Goal: Communication & Community: Ask a question

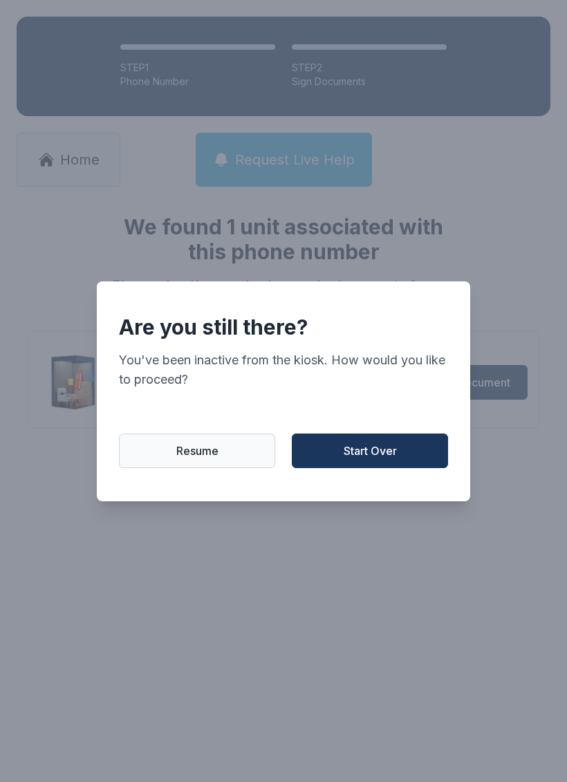
click at [409, 468] on button "Start Over" at bounding box center [370, 451] width 156 height 35
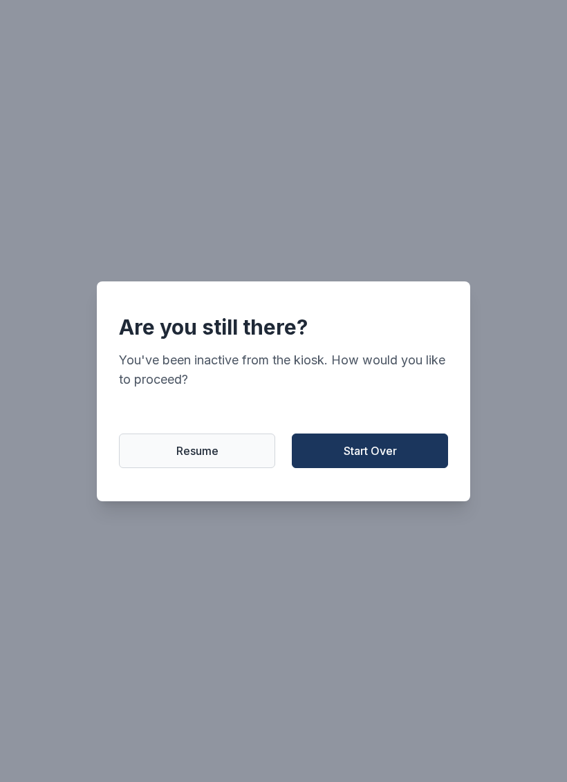
click at [408, 468] on button "Start Over" at bounding box center [370, 451] width 156 height 35
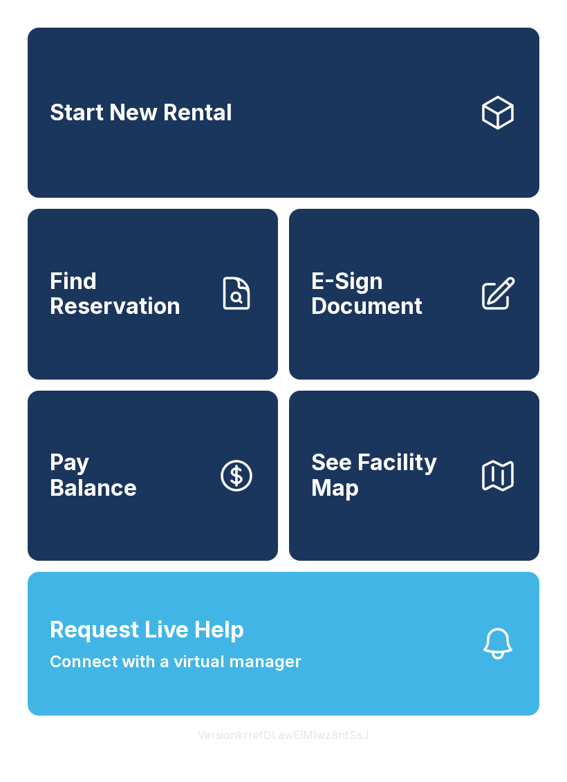
click at [372, 716] on button "Request Live Help Connect with a virtual manager" at bounding box center [284, 644] width 512 height 144
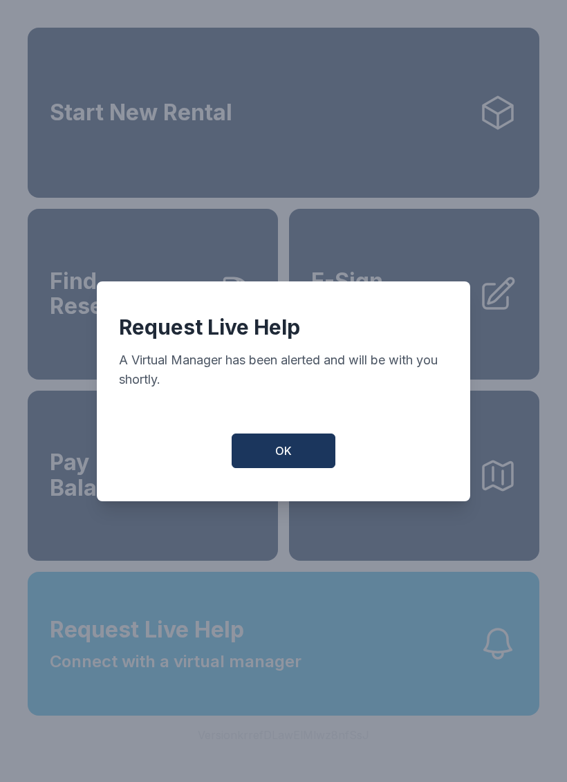
click at [294, 485] on div "Request Live Help A Virtual Manager has been alerted and will be with you short…" at bounding box center [284, 392] width 374 height 220
click at [293, 485] on div "Request Live Help A Virtual Manager has been alerted and will be with you short…" at bounding box center [284, 392] width 374 height 220
click at [331, 453] on button "OK" at bounding box center [284, 451] width 104 height 35
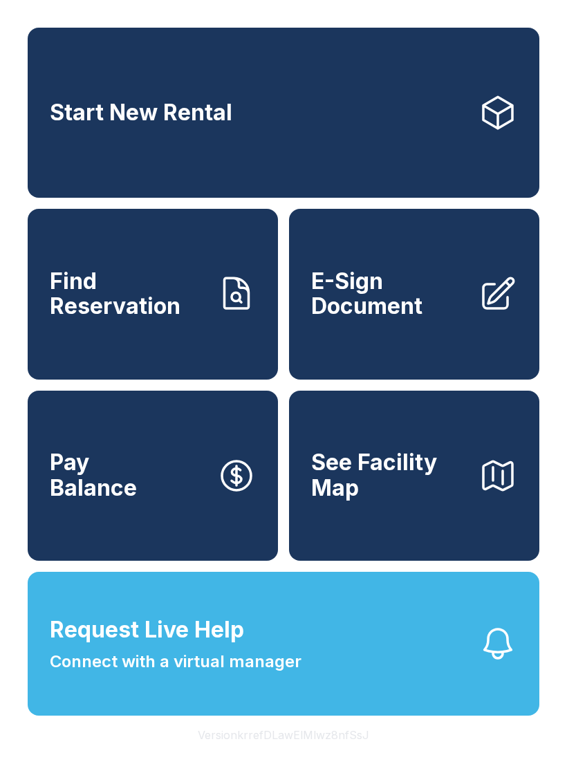
click at [331, 452] on button "OK" at bounding box center [284, 447] width 99 height 33
click at [254, 674] on span "Connect with a virtual manager" at bounding box center [176, 662] width 252 height 25
click at [351, 716] on button "Request Live Help Connect with a virtual manager" at bounding box center [284, 644] width 512 height 144
click at [138, 674] on span "Connect with a virtual manager" at bounding box center [176, 662] width 252 height 25
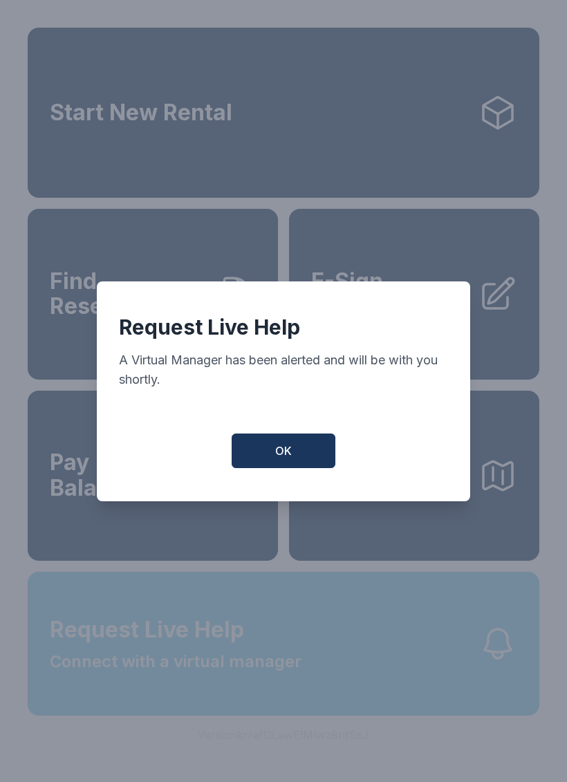
click at [258, 468] on button "OK" at bounding box center [284, 451] width 104 height 35
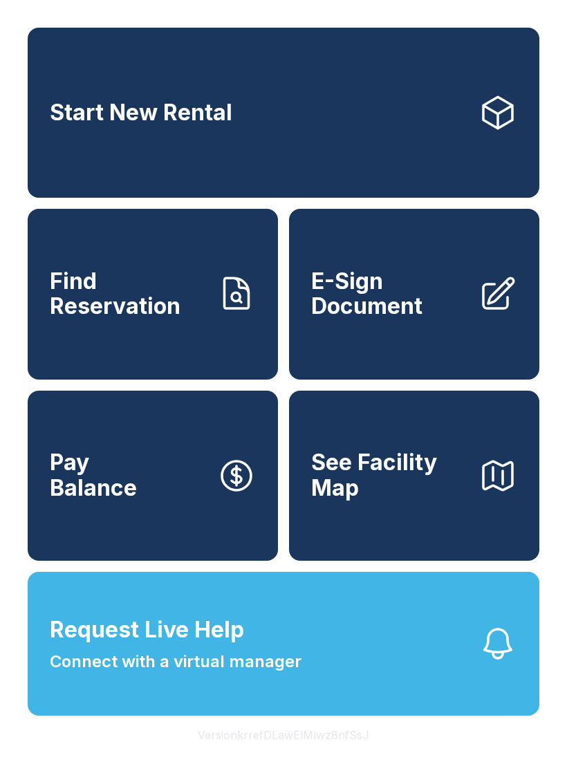
click at [6, 771] on div "Start New Rental Find Reservation E-Sign Document Pay Balance See Facility Map …" at bounding box center [283, 391] width 567 height 782
click at [560, 782] on div "Start New Rental Find Reservation E-Sign Document Pay Balance See Facility Map …" at bounding box center [283, 391] width 567 height 782
click at [560, 771] on div "Start New Rental Find Reservation E-Sign Document Pay Balance See Facility Map …" at bounding box center [283, 391] width 567 height 782
